Goal: Task Accomplishment & Management: Complete application form

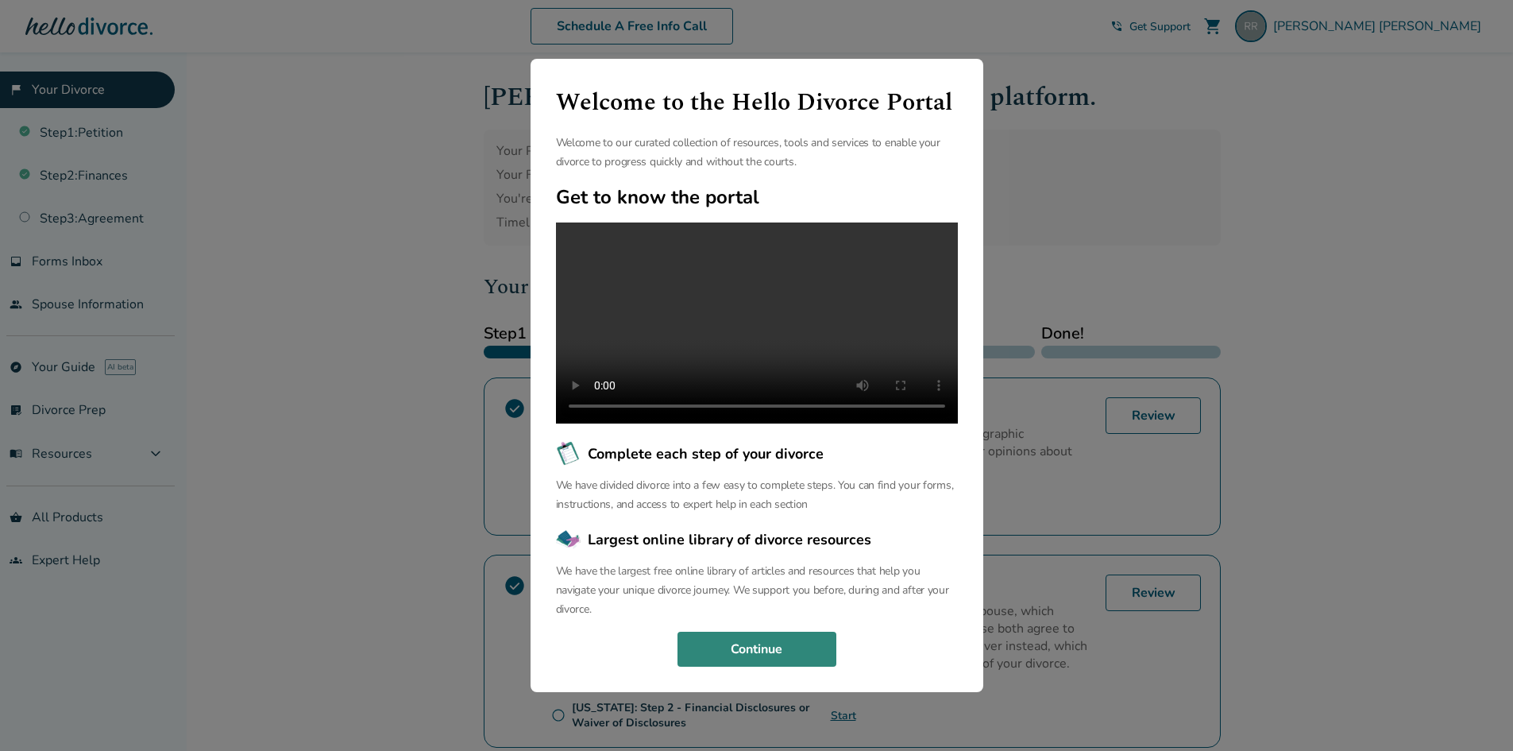
click at [796, 658] on button "Continue" at bounding box center [757, 649] width 159 height 35
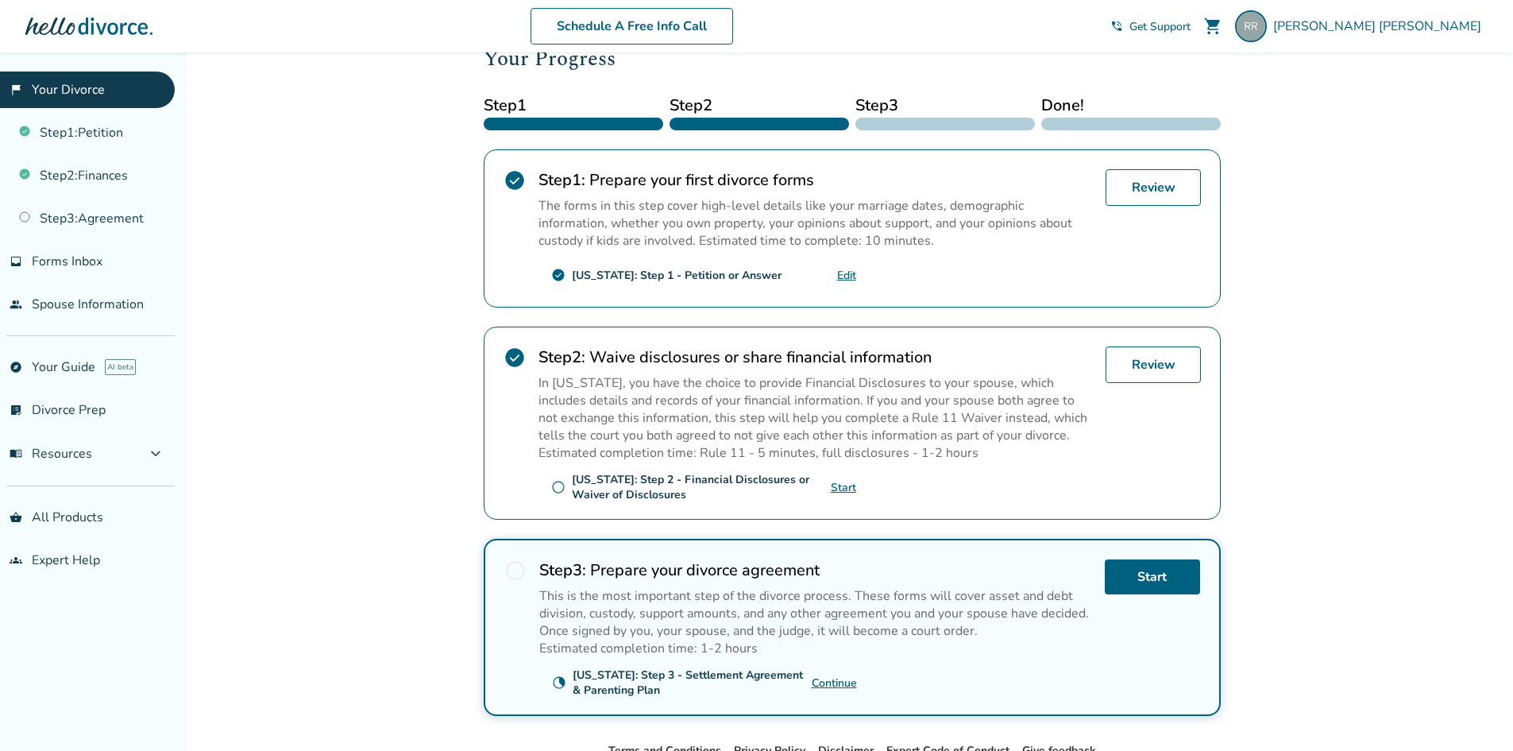
scroll to position [238, 0]
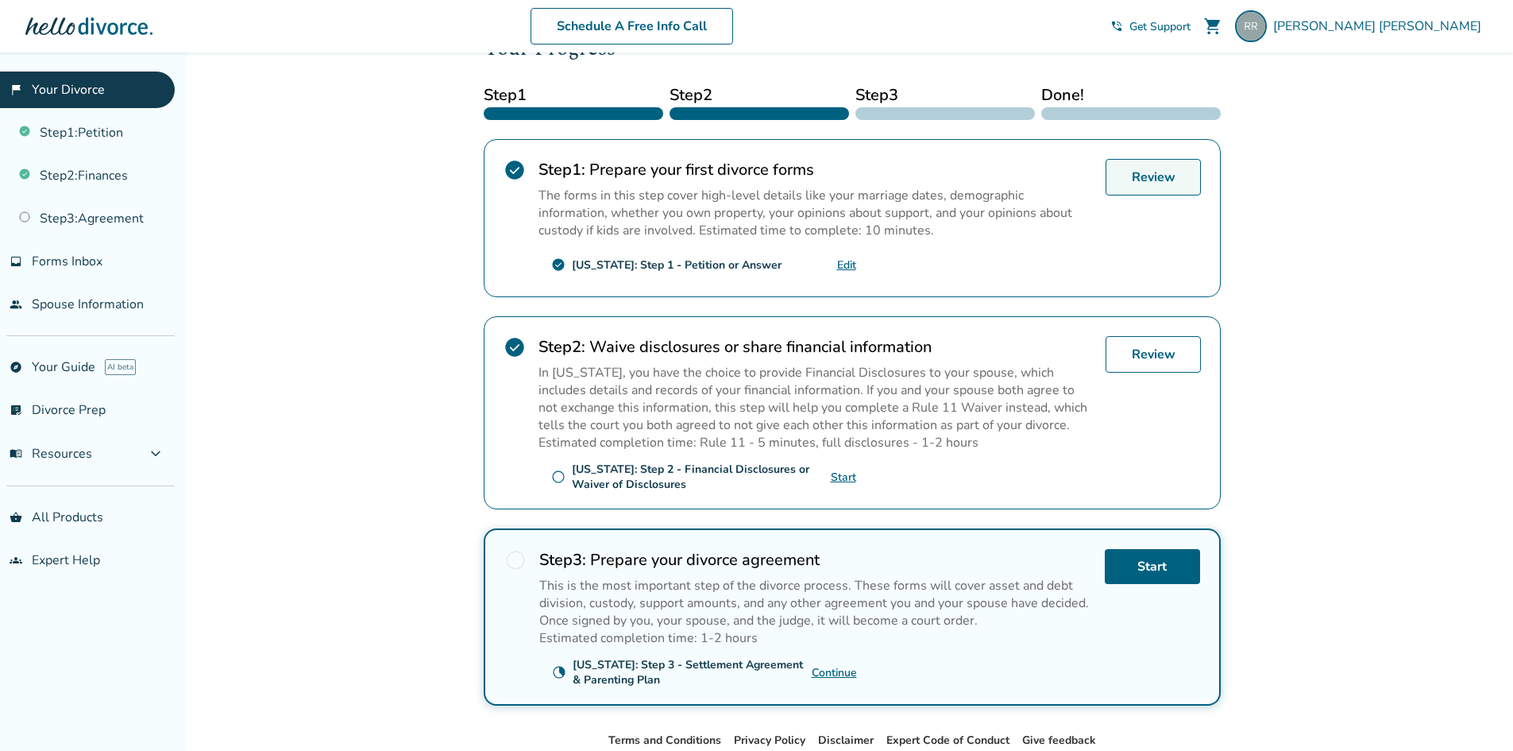
click at [1181, 175] on link "Review" at bounding box center [1153, 177] width 95 height 37
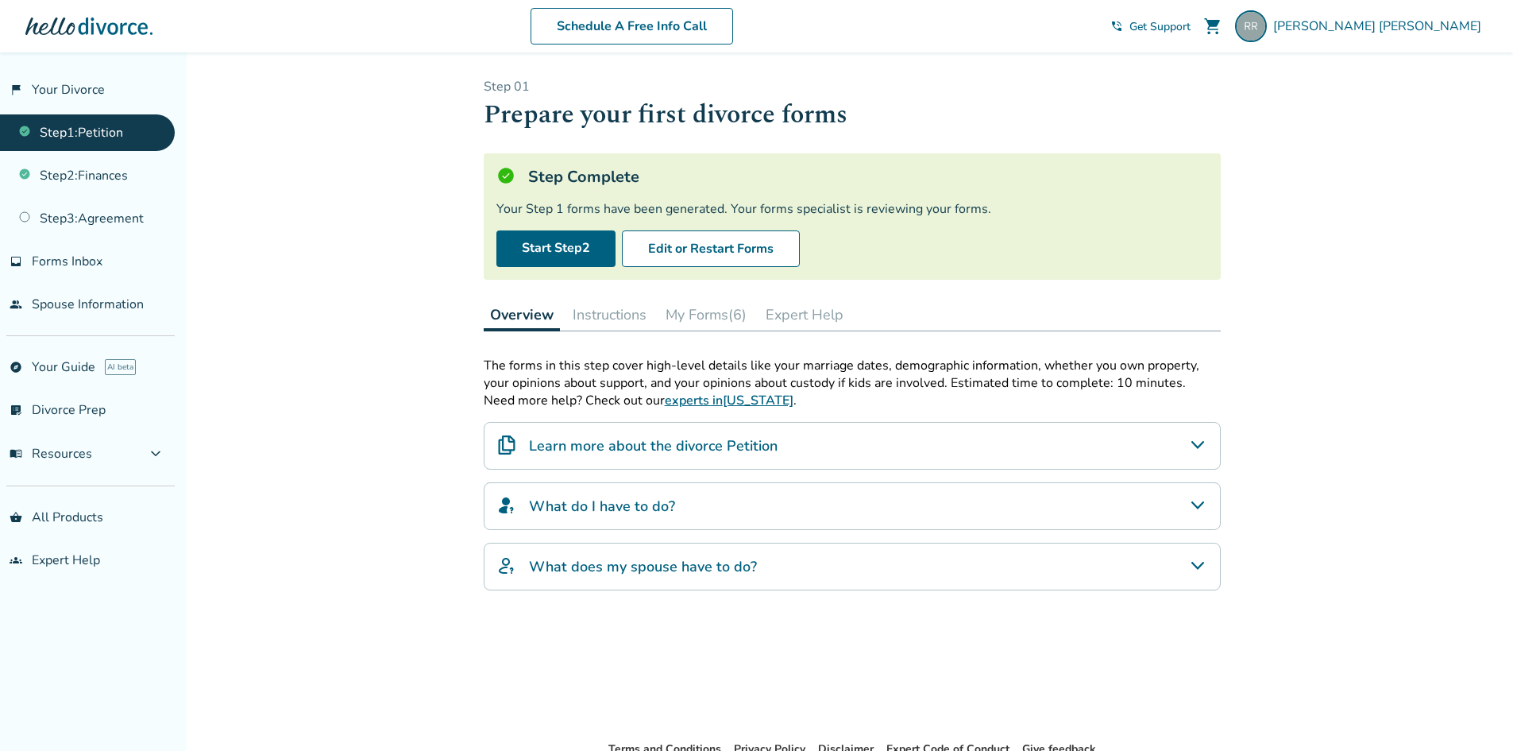
click at [700, 308] on button "My Forms (6)" at bounding box center [706, 315] width 94 height 32
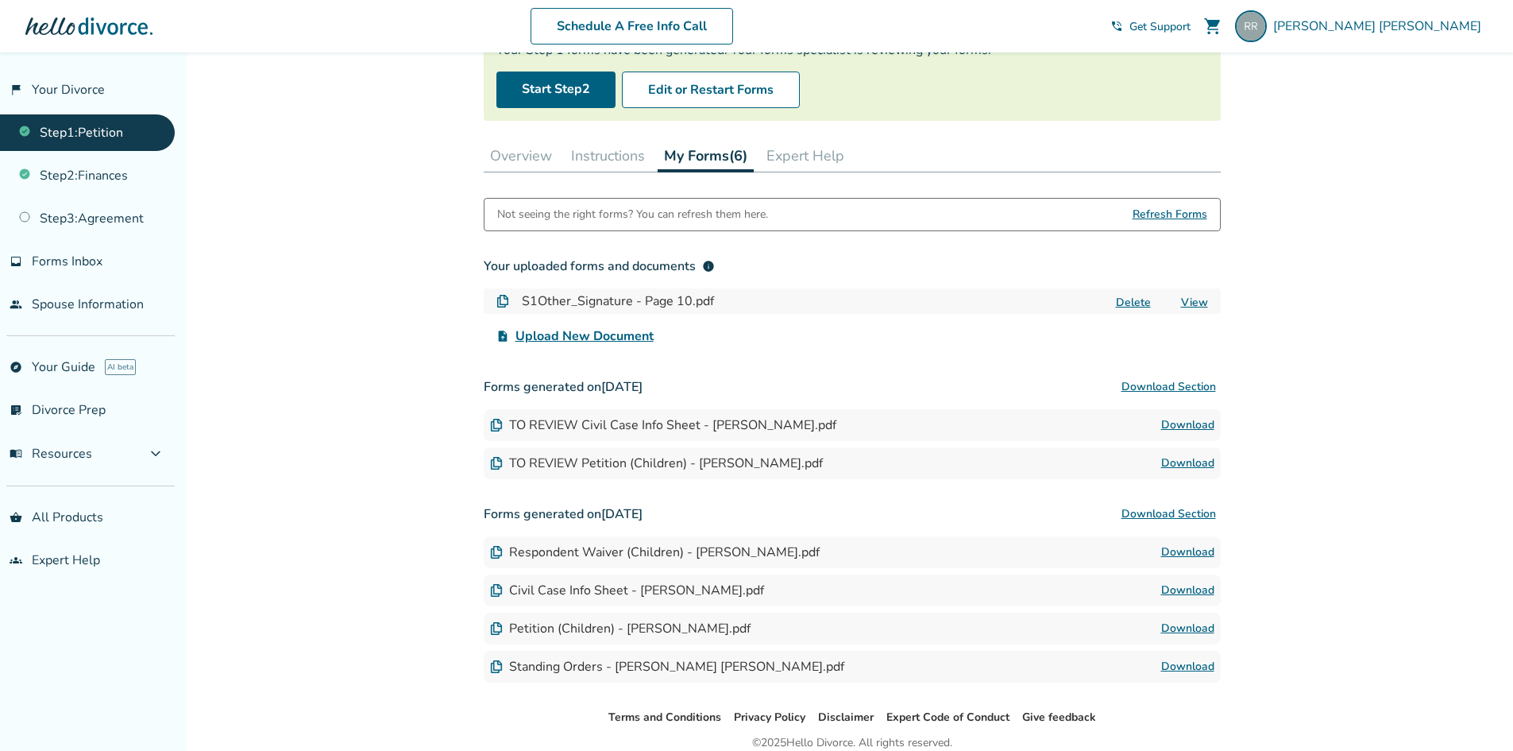
scroll to position [227, 0]
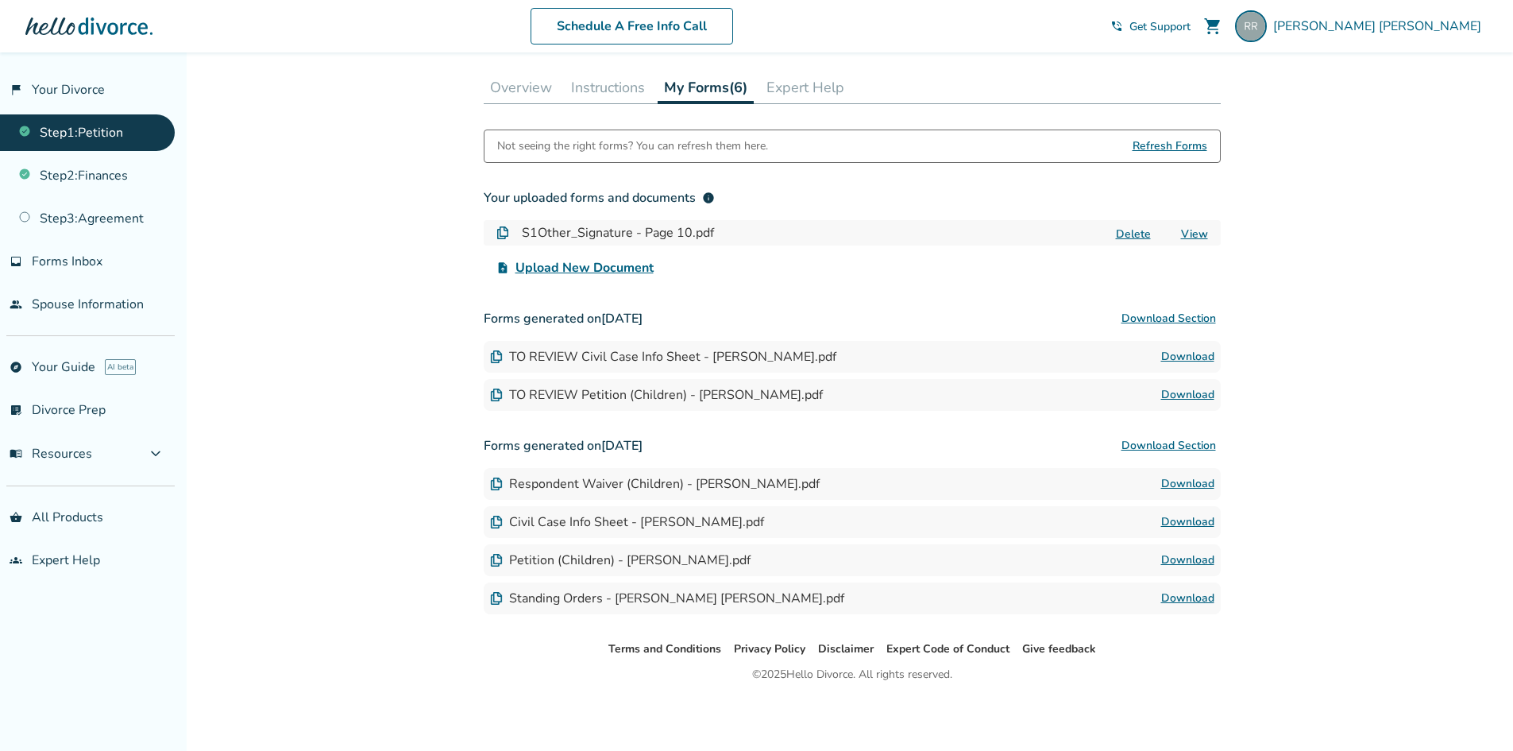
click at [1207, 230] on link "View" at bounding box center [1194, 233] width 27 height 15
click at [439, 325] on div "Added to cart Step 0 1 Prepare your first divorce forms Step Complete Your Step…" at bounding box center [756, 288] width 1513 height 926
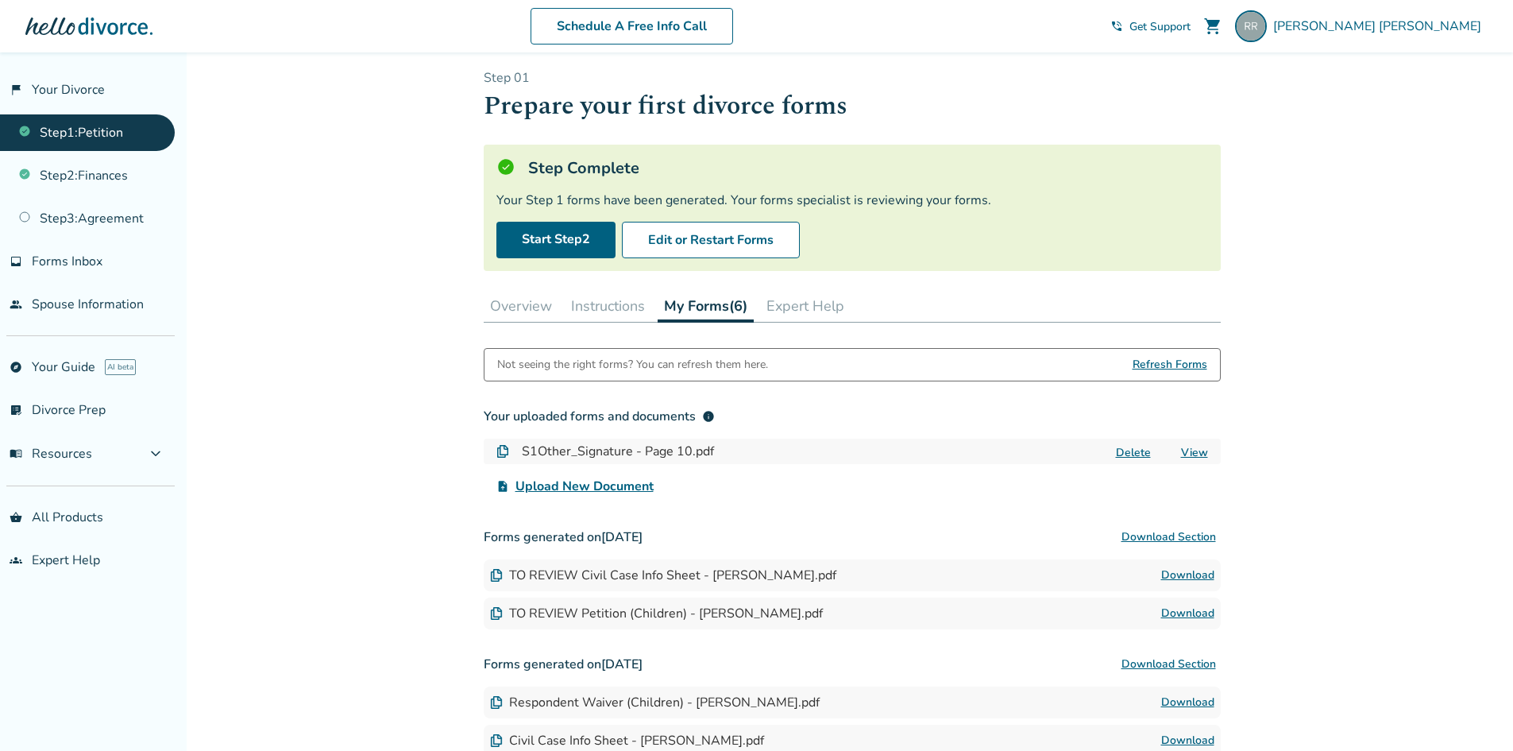
scroll to position [0, 0]
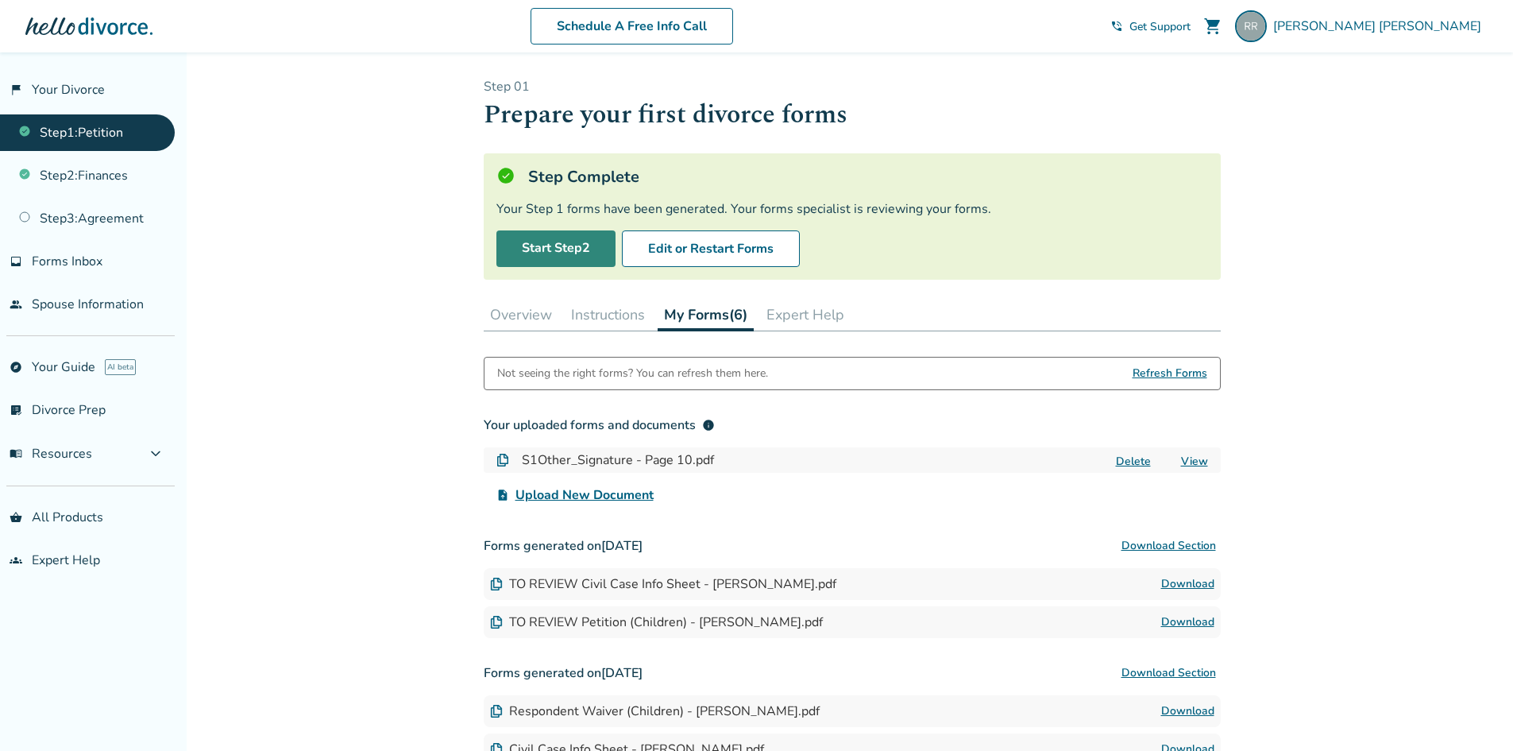
click at [542, 251] on link "Start Step 2" at bounding box center [556, 248] width 119 height 37
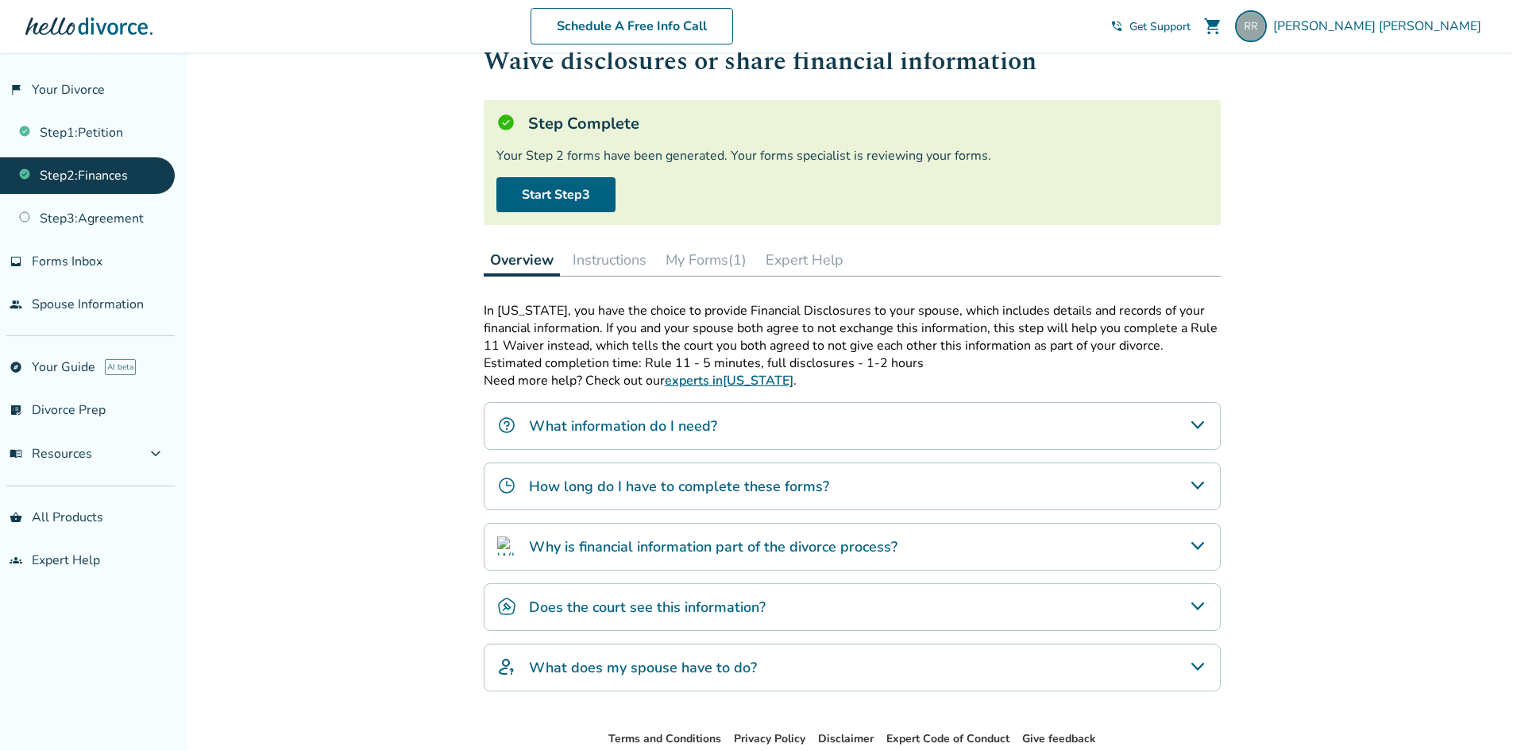
scroll to position [79, 0]
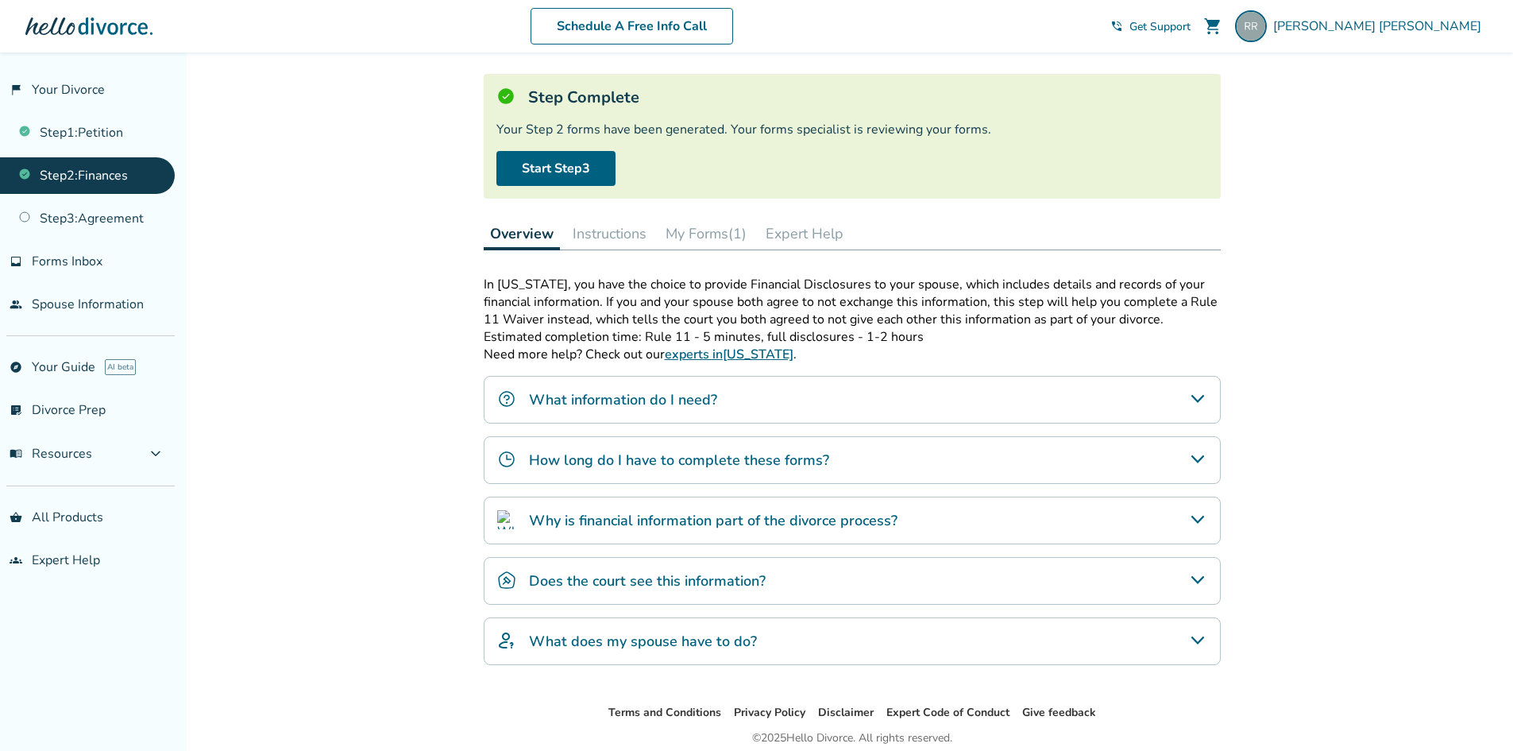
click at [728, 237] on button "My Forms (1)" at bounding box center [706, 234] width 94 height 32
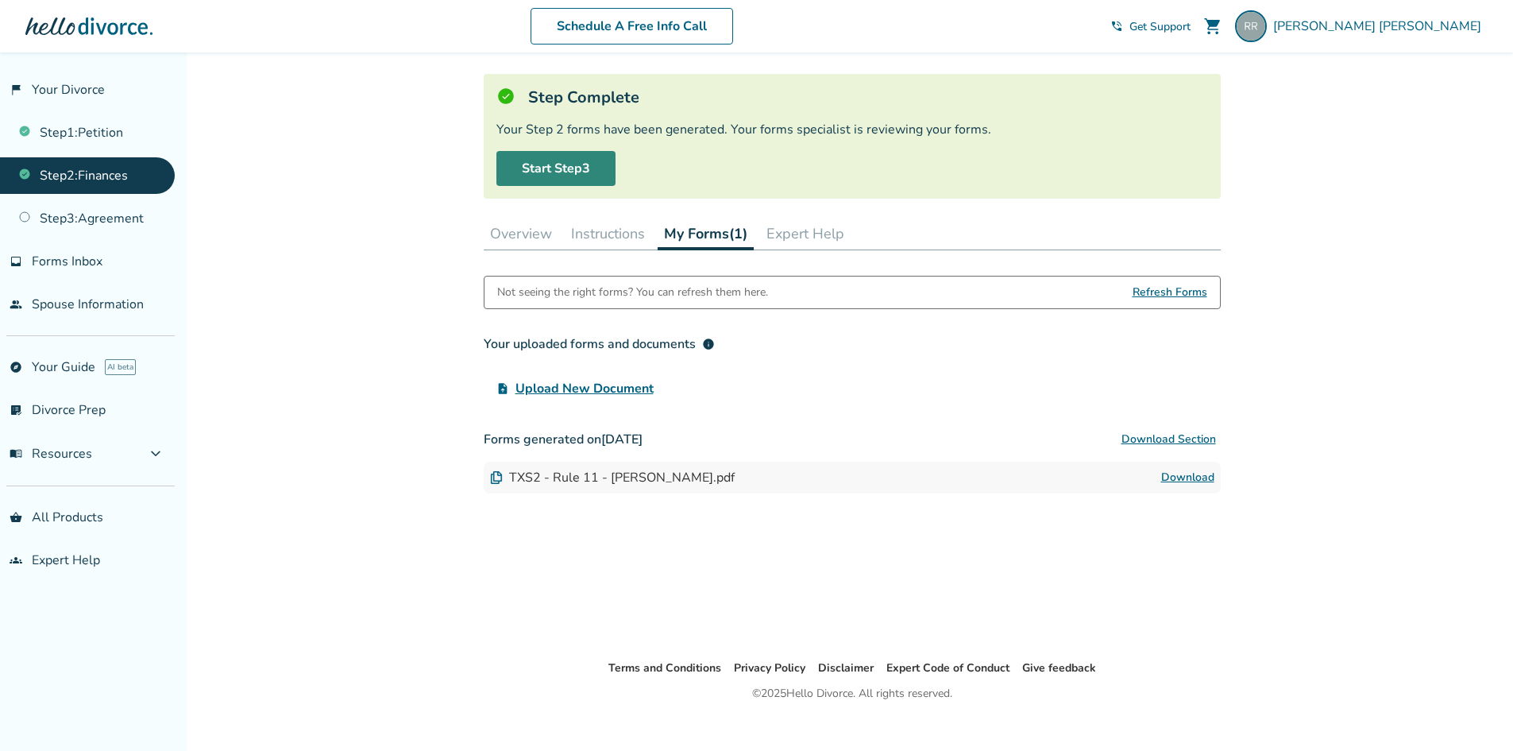
click at [573, 171] on link "Start Step 3" at bounding box center [556, 168] width 119 height 35
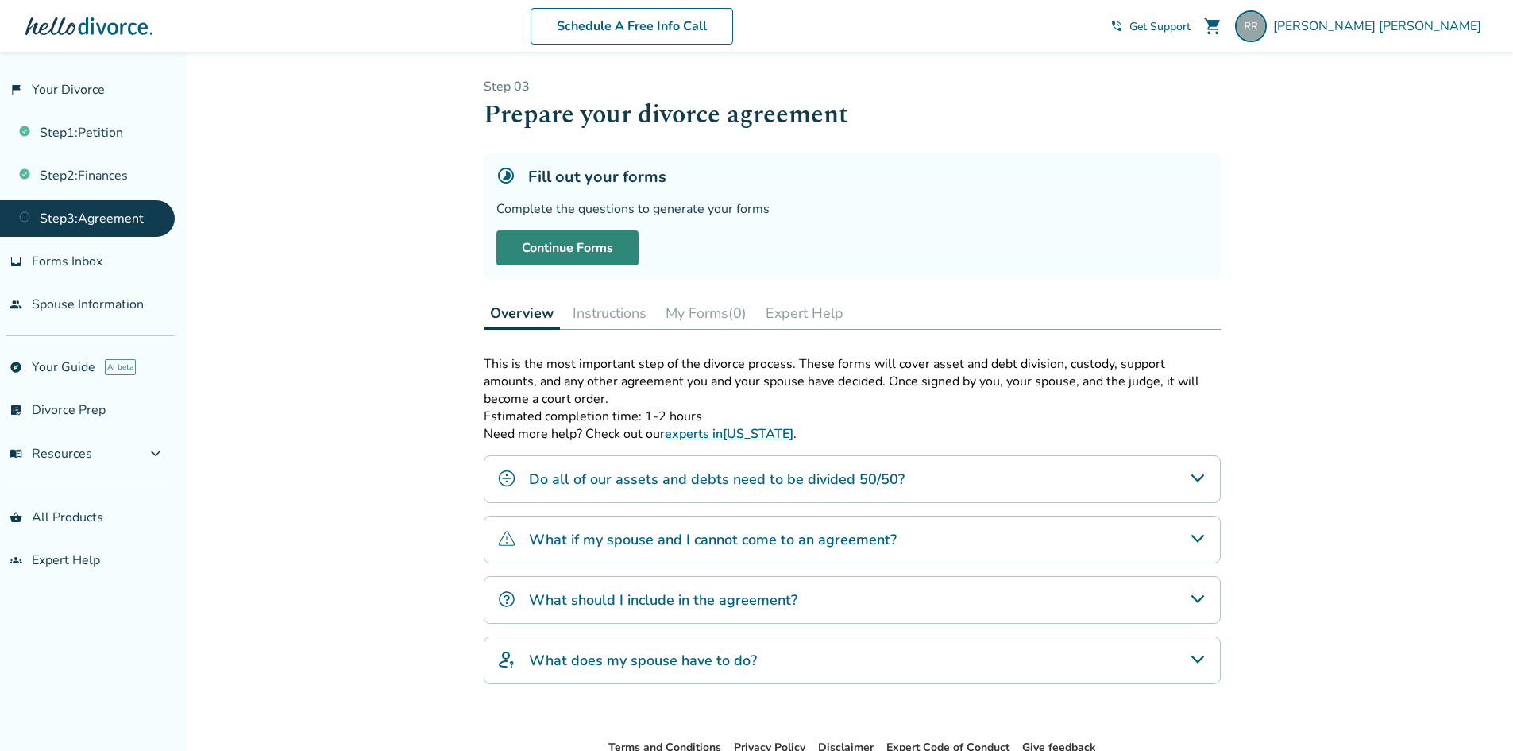
click at [535, 253] on link "Continue Forms" at bounding box center [568, 247] width 142 height 35
